Goal: Task Accomplishment & Management: Use online tool/utility

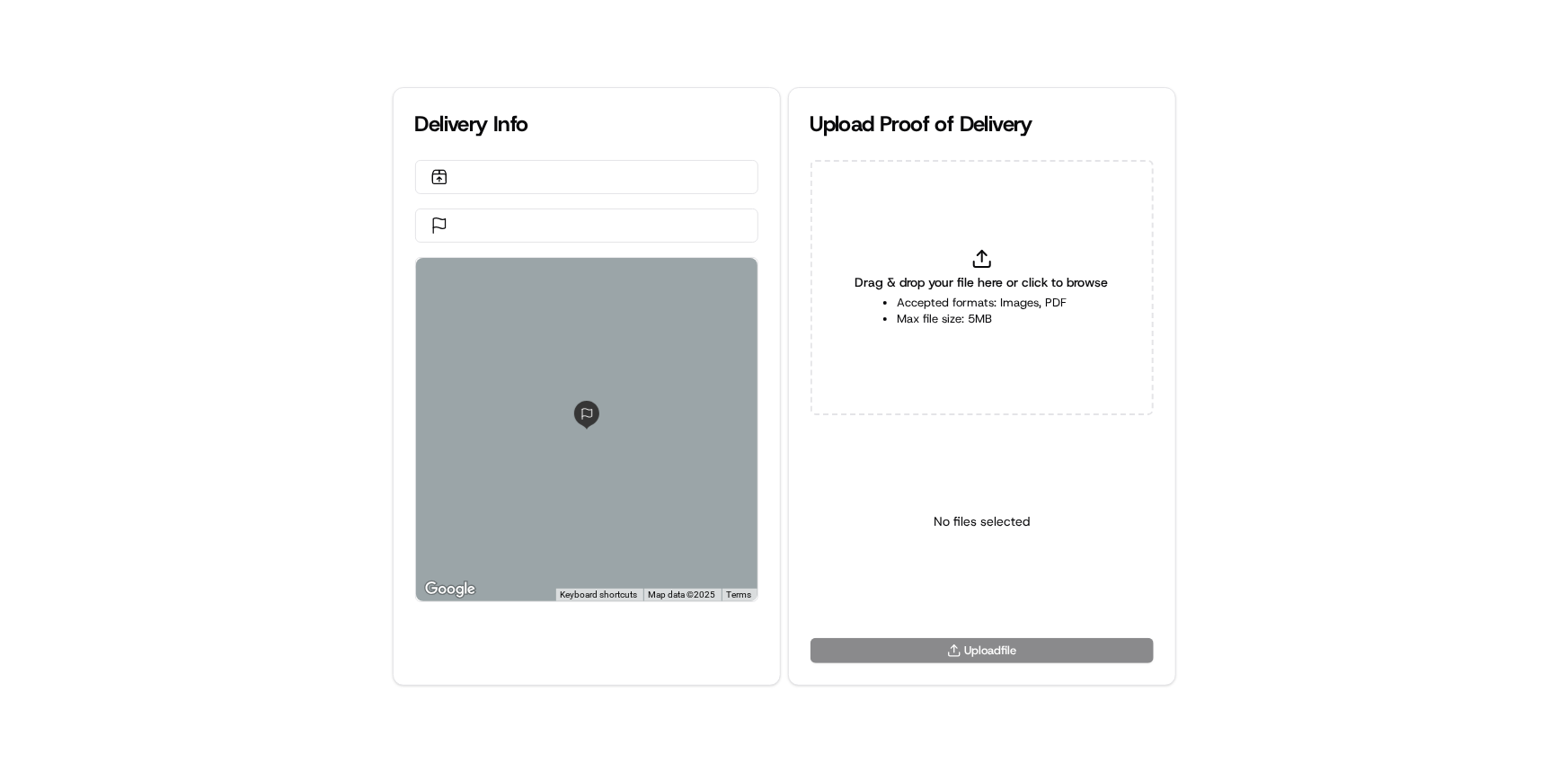
drag, startPoint x: 66, startPoint y: 438, endPoint x: 77, endPoint y: 458, distance: 22.8
click at [66, 438] on div "Delivery Info ← Move left → Move right ↑ Move up ↓ Move down + Zoom in - Zoom o…" at bounding box center [784, 386] width 1568 height 772
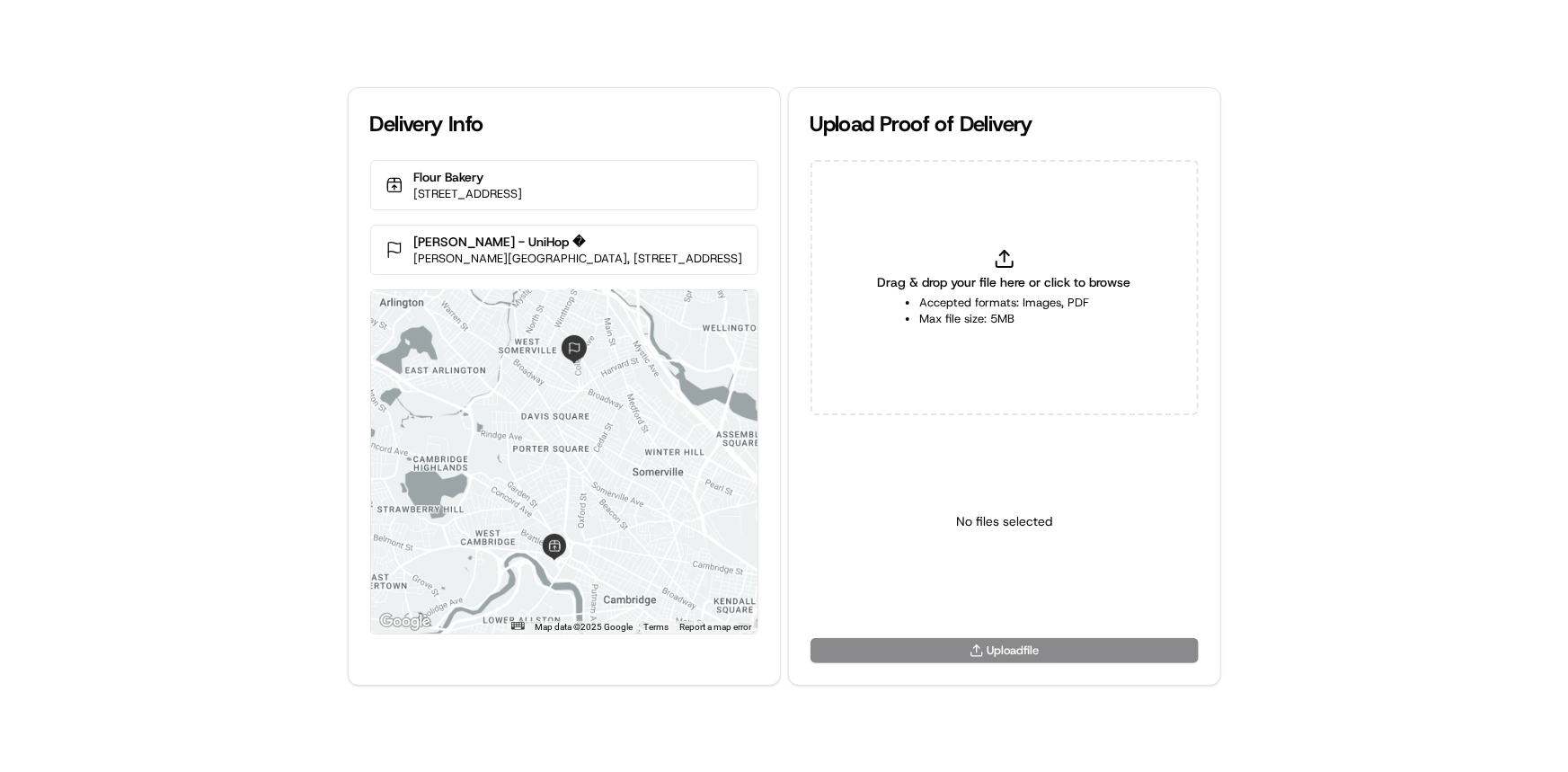
click at [967, 342] on div "Drag & drop your file here or click to browse Accepted formats: Images, PDF Max…" at bounding box center [1005, 287] width 388 height 255
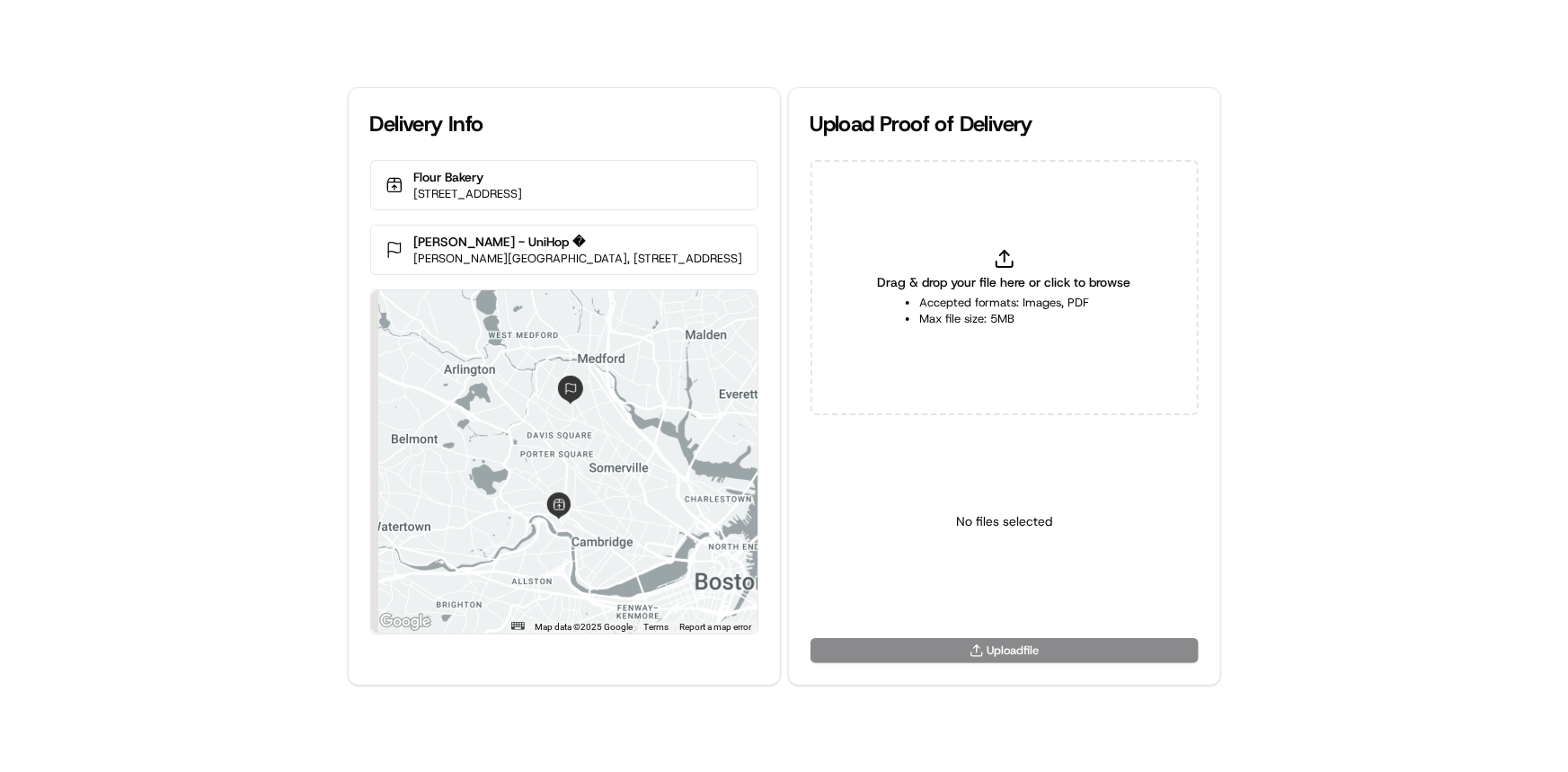
type input "C:\fakepath\HandedToCustomer (1).png"
click at [1010, 602] on html "Delivery Info Flour Bakery [STREET_ADDRESS] [PERSON_NAME] - UniHop � [PERSON_NA…" at bounding box center [784, 386] width 1568 height 772
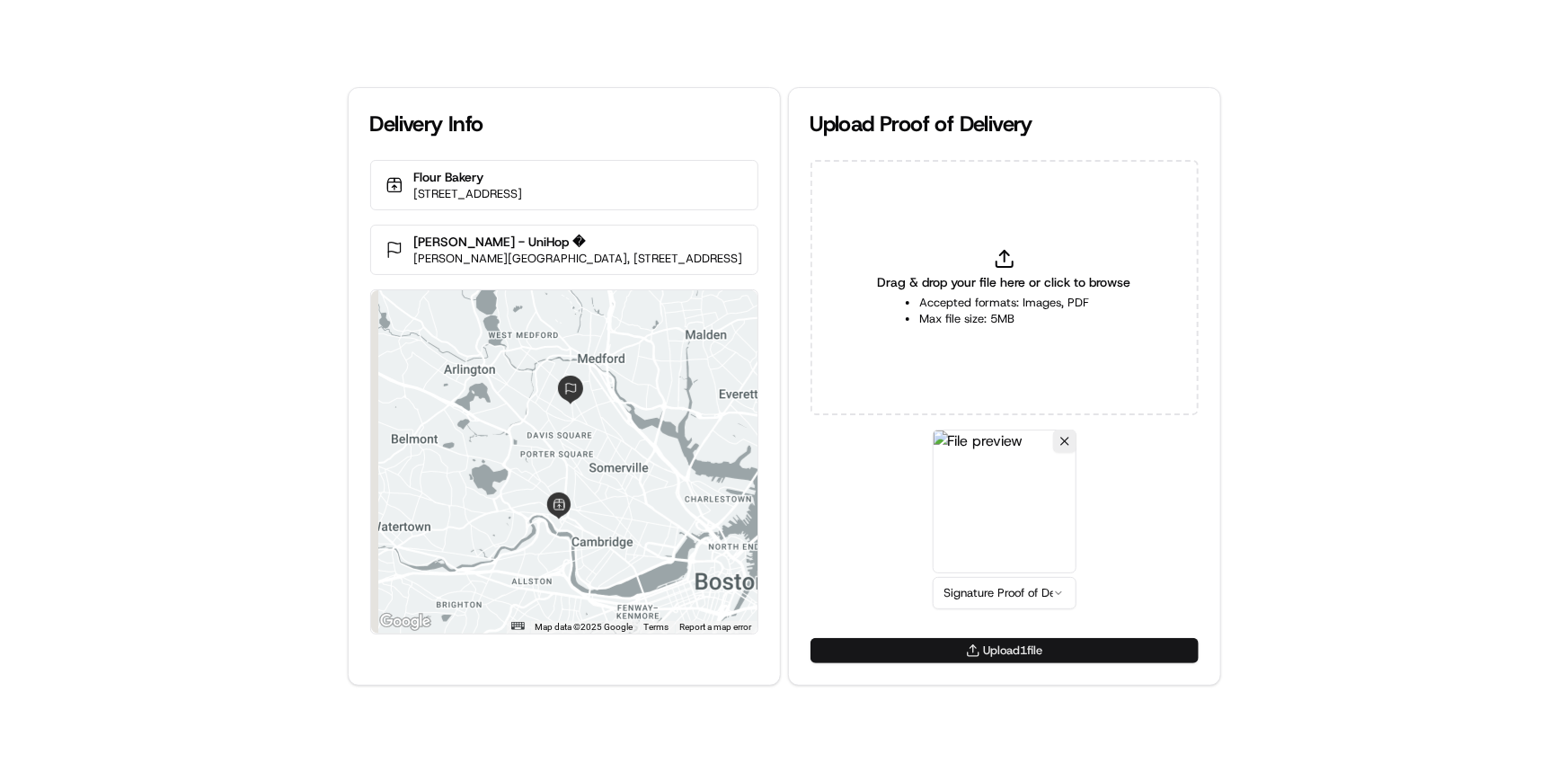
click at [1018, 646] on button "Upload 1 file" at bounding box center [1005, 650] width 388 height 25
